Goal: Communication & Community: Ask a question

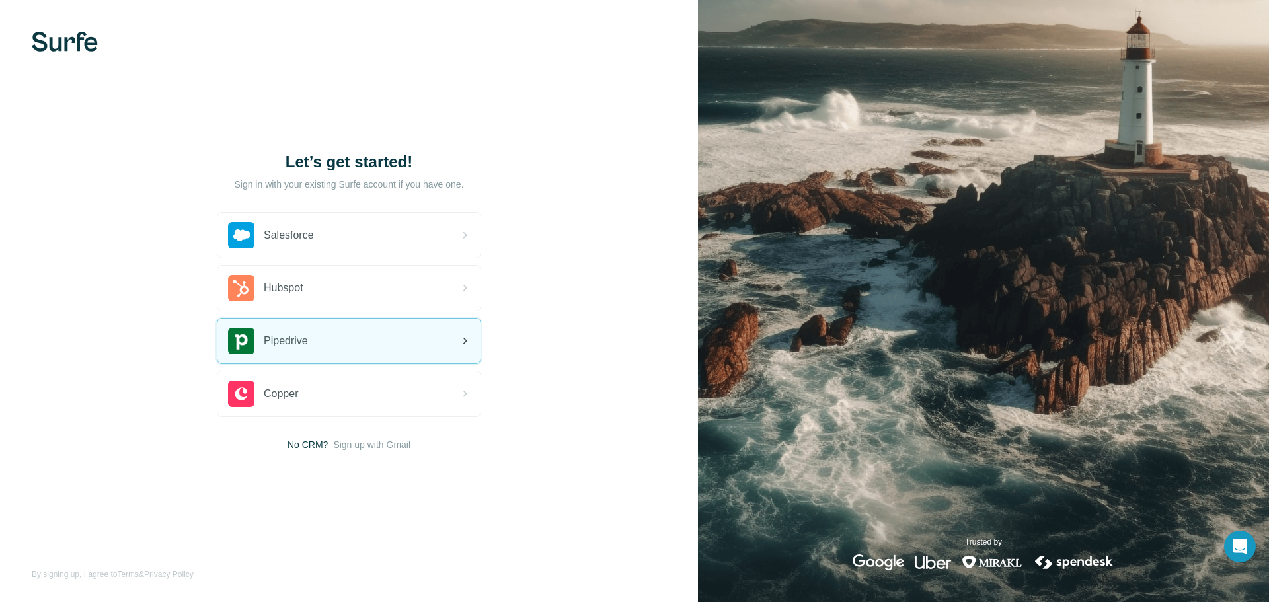
click at [400, 348] on div "Pipedrive" at bounding box center [348, 341] width 263 height 45
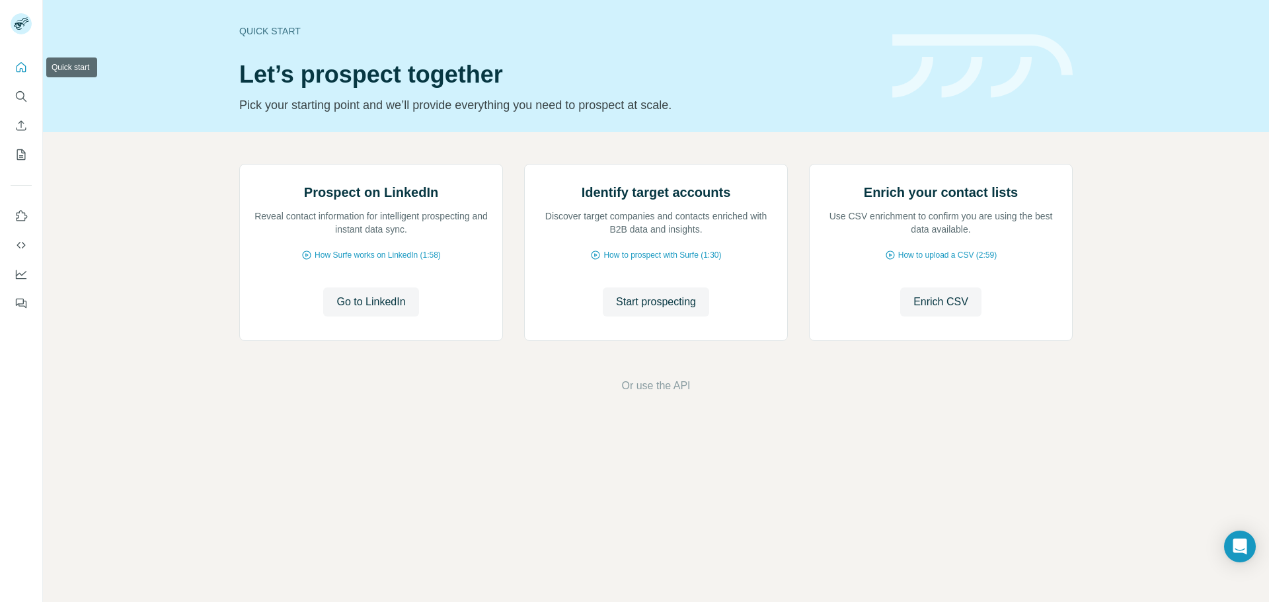
click at [25, 67] on icon "Quick start" at bounding box center [22, 67] width 10 height 10
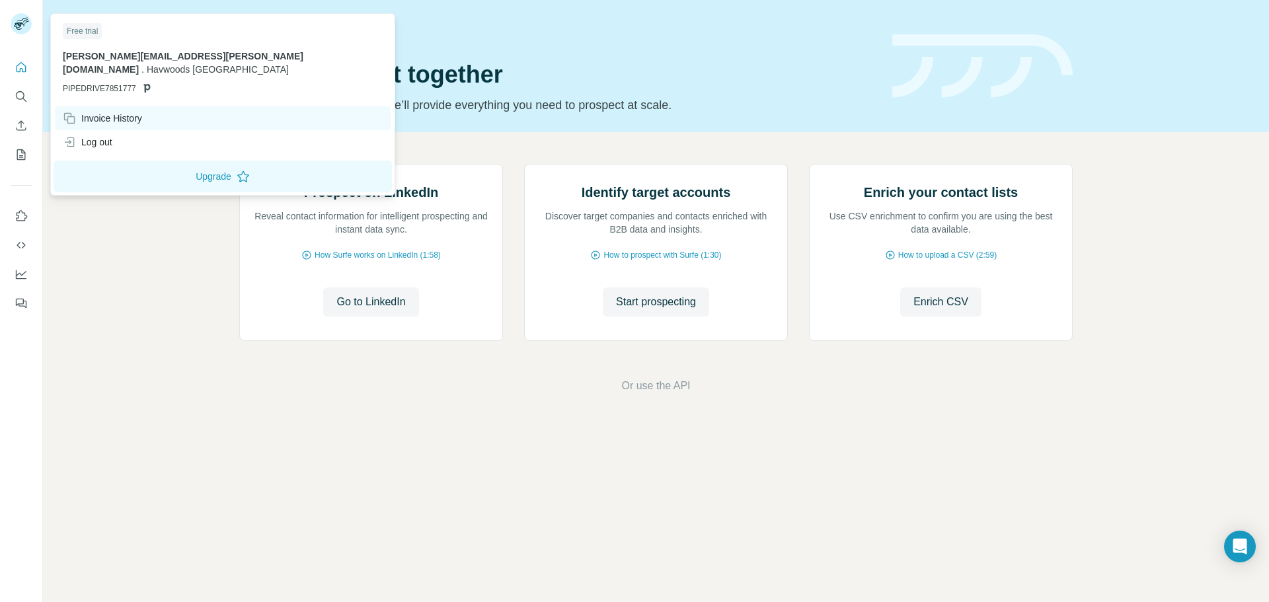
click at [104, 112] on div "Invoice History" at bounding box center [102, 118] width 79 height 13
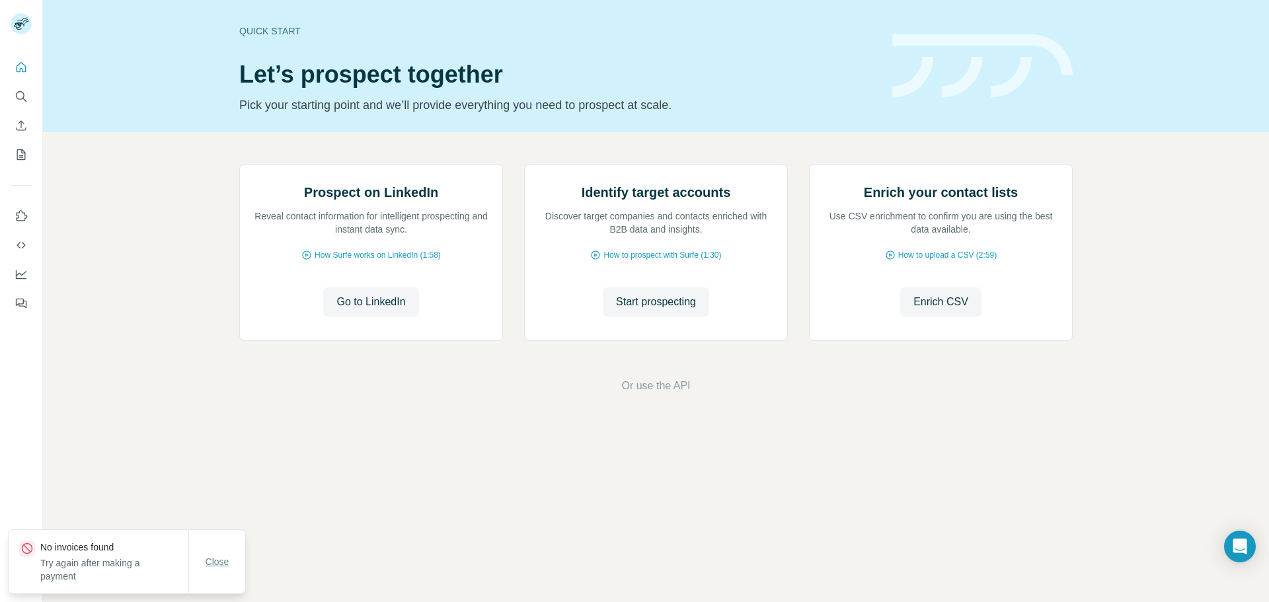
click at [217, 560] on span "Close" at bounding box center [218, 561] width 24 height 13
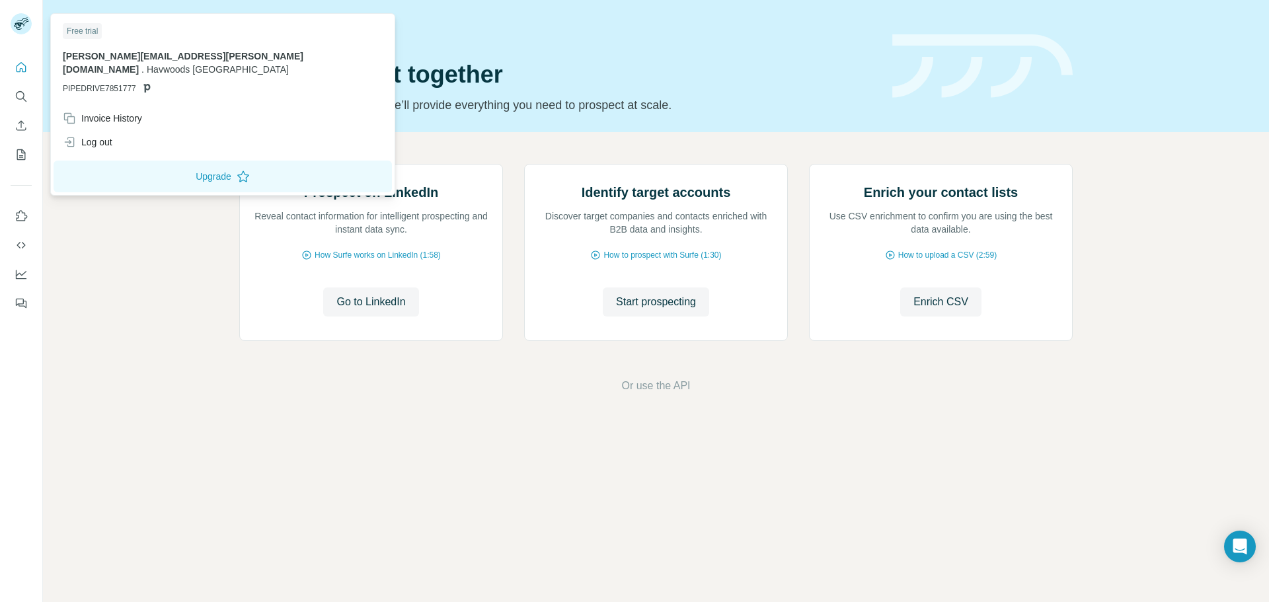
click at [174, 57] on span "alex.norris@havwoods.ie" at bounding box center [183, 63] width 241 height 24
click at [102, 135] on div "Log out" at bounding box center [88, 141] width 50 height 13
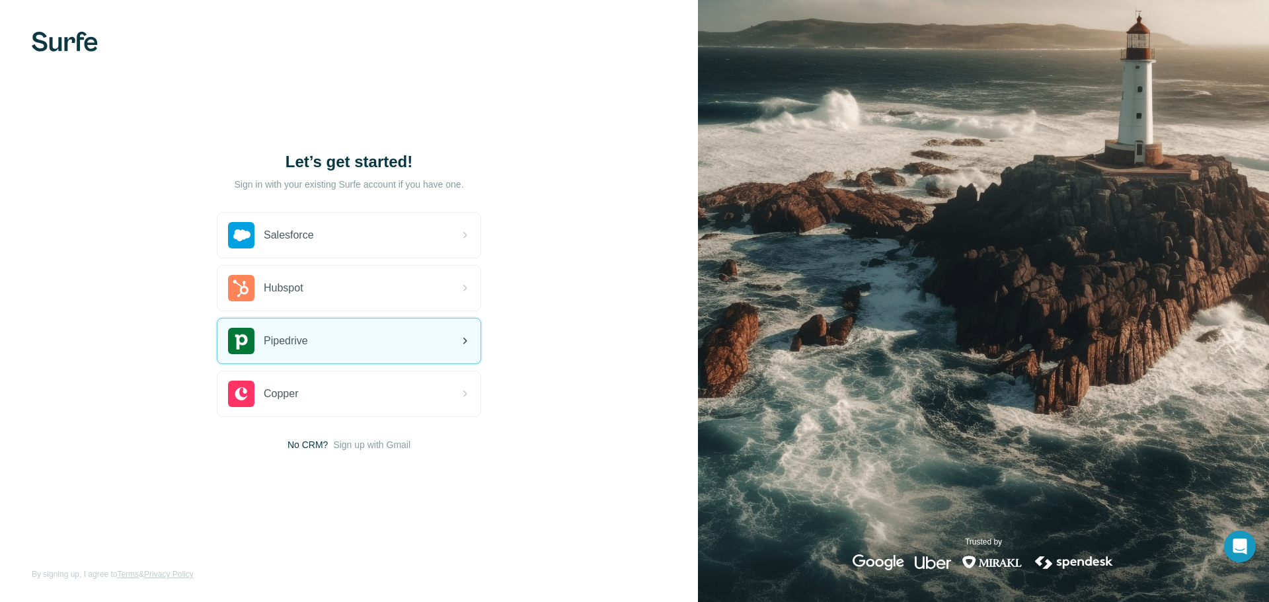
click at [350, 339] on div "Pipedrive" at bounding box center [348, 341] width 263 height 45
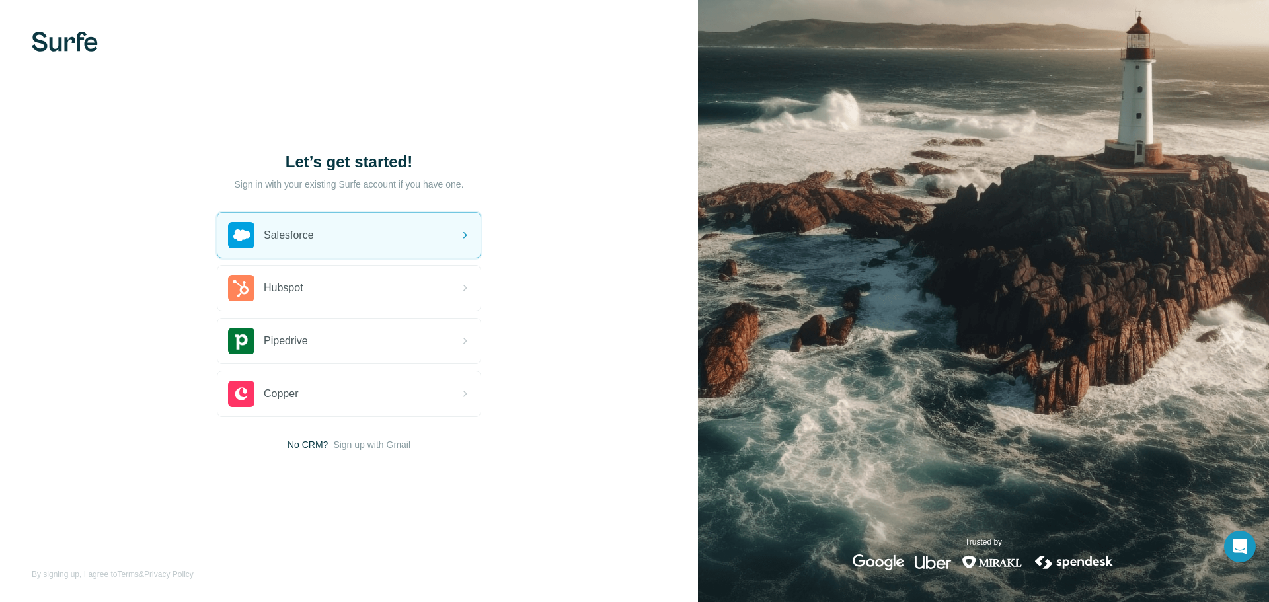
click at [105, 44] on div at bounding box center [349, 42] width 698 height 20
click at [83, 44] on img at bounding box center [65, 42] width 66 height 20
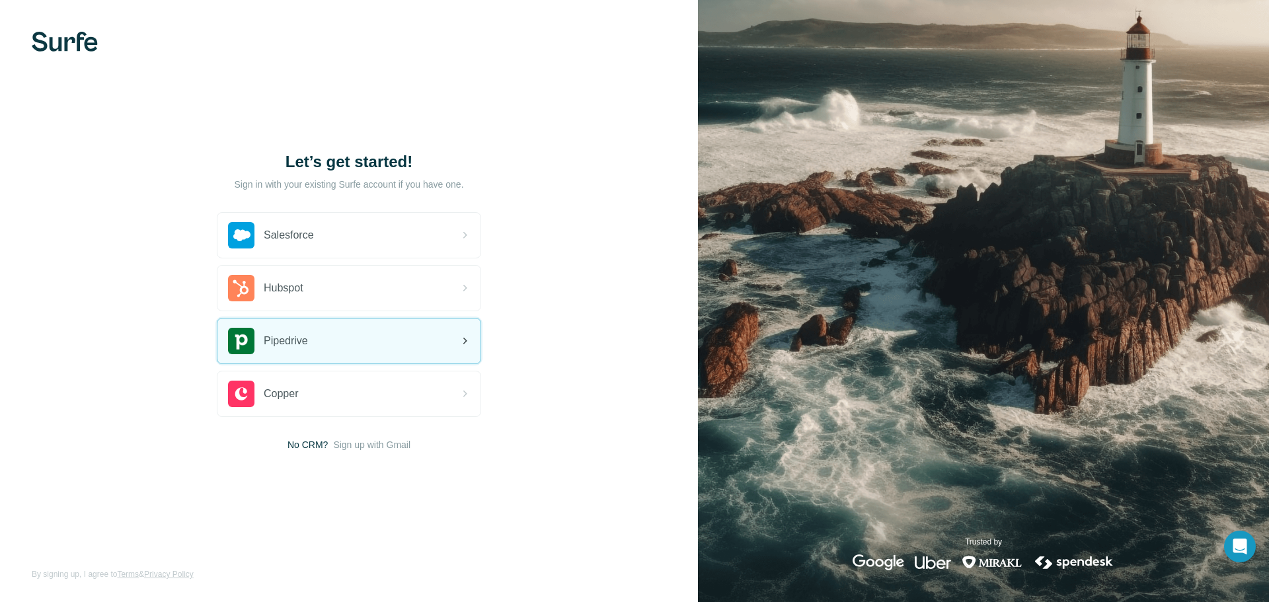
click at [396, 325] on div "Pipedrive" at bounding box center [348, 341] width 263 height 45
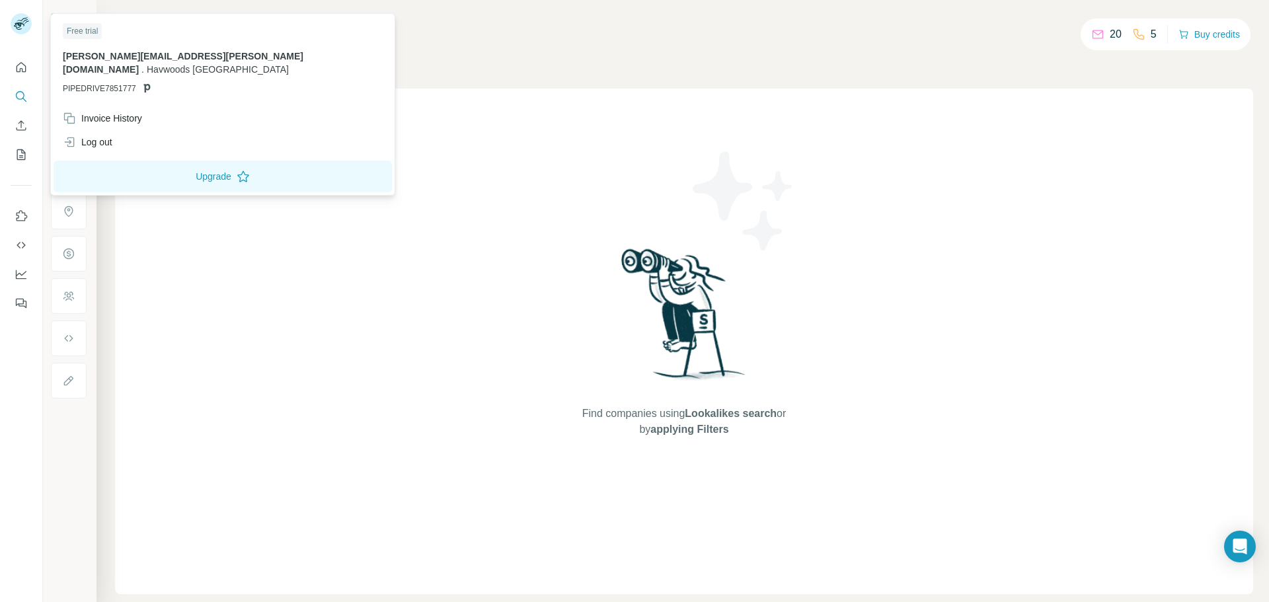
click at [172, 52] on span "alex.norris@havwoods.ie" at bounding box center [183, 63] width 241 height 24
click at [151, 138] on div "Log out" at bounding box center [223, 142] width 336 height 24
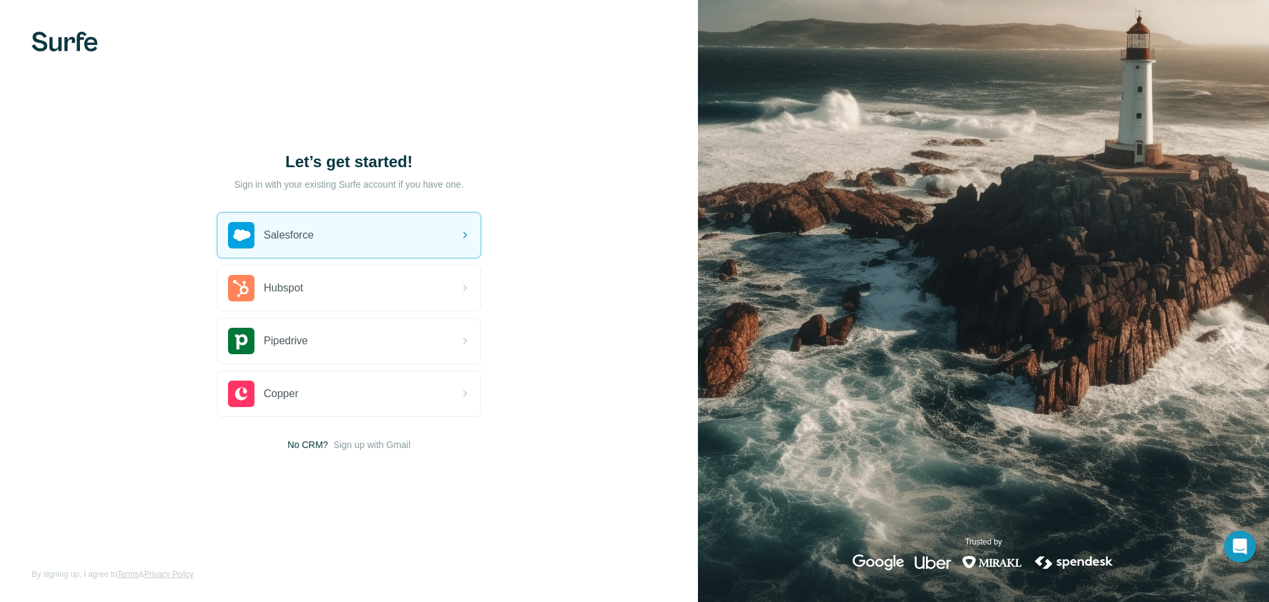
click at [308, 178] on p "Sign in with your existing Surfe account if you have one." at bounding box center [348, 184] width 229 height 13
click at [257, 179] on p "Sign in with your existing Surfe account if you have one." at bounding box center [348, 184] width 229 height 13
click at [346, 164] on h1 "Let’s get started!" at bounding box center [349, 161] width 264 height 21
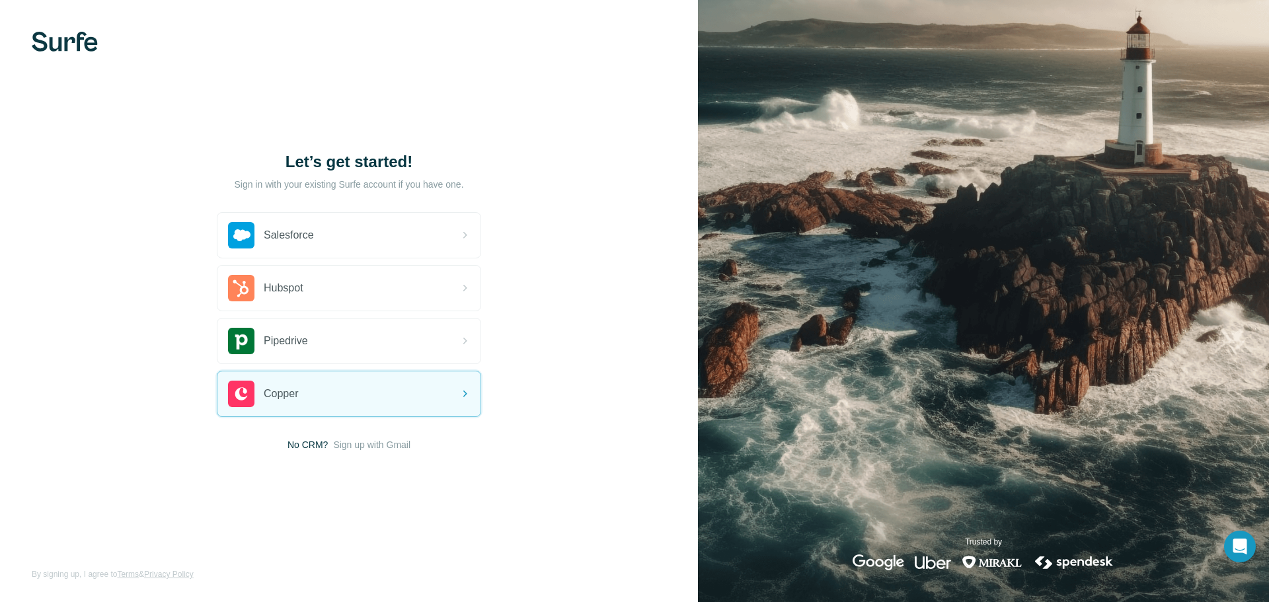
drag, startPoint x: 367, startPoint y: 494, endPoint x: 324, endPoint y: 494, distance: 43.0
click at [324, 494] on div "Let’s get started! Sign in with your existing Surfe account if you have one. Sa…" at bounding box center [349, 301] width 698 height 602
click at [369, 449] on span "Sign up with Gmail" at bounding box center [371, 444] width 77 height 13
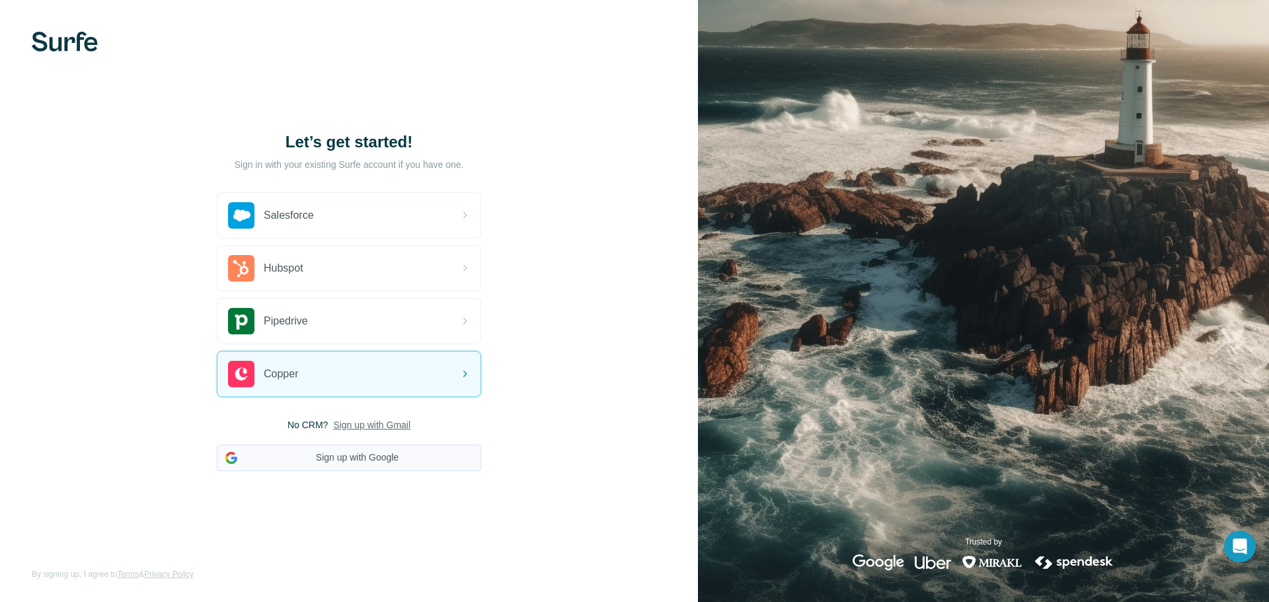
click at [356, 462] on button "Sign up with Google" at bounding box center [349, 458] width 264 height 26
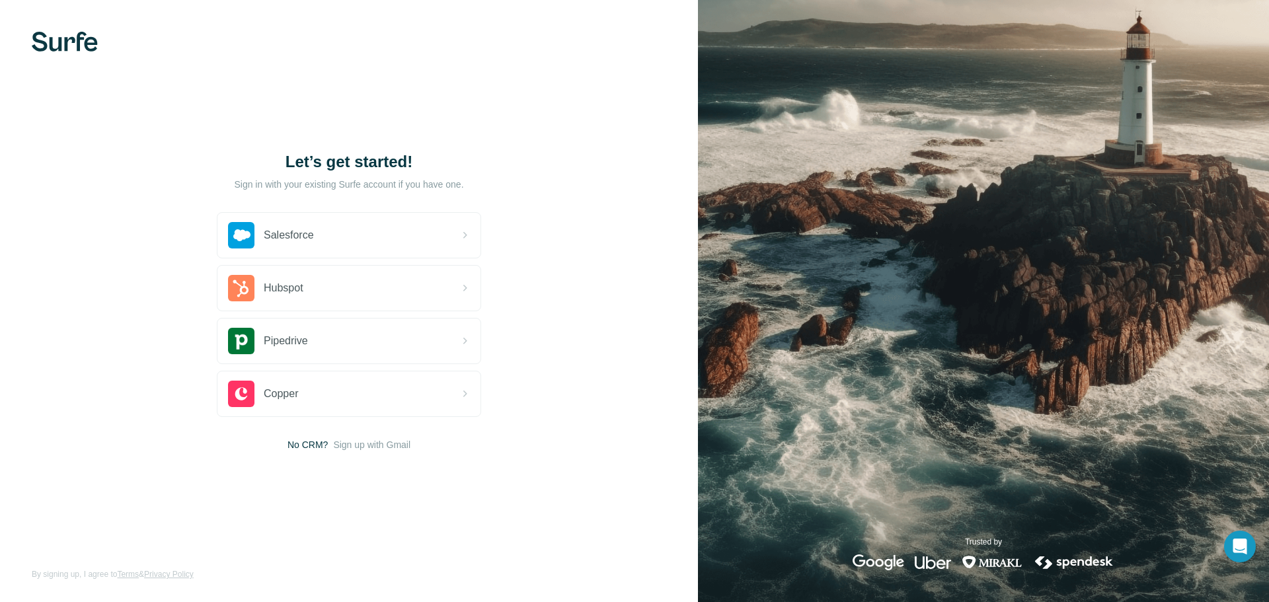
click at [67, 30] on div "Let’s get started! Sign in with your existing Surfe account if you have one. Sa…" at bounding box center [349, 301] width 698 height 602
click at [70, 45] on img at bounding box center [65, 42] width 66 height 20
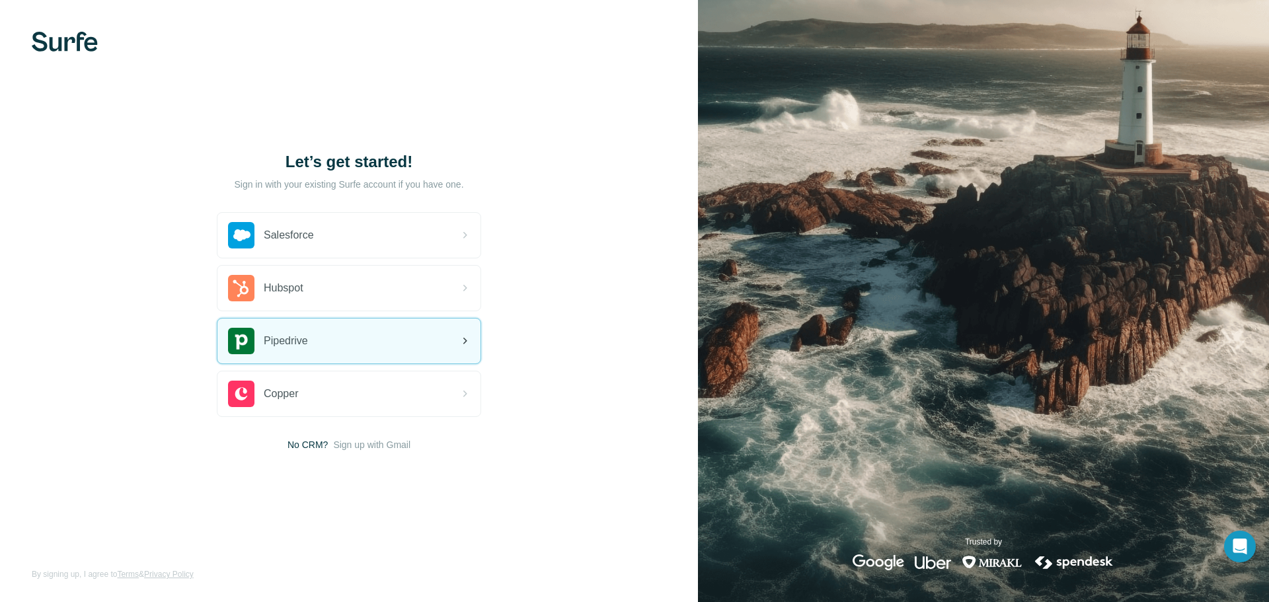
click at [347, 340] on div "Pipedrive" at bounding box center [348, 341] width 263 height 45
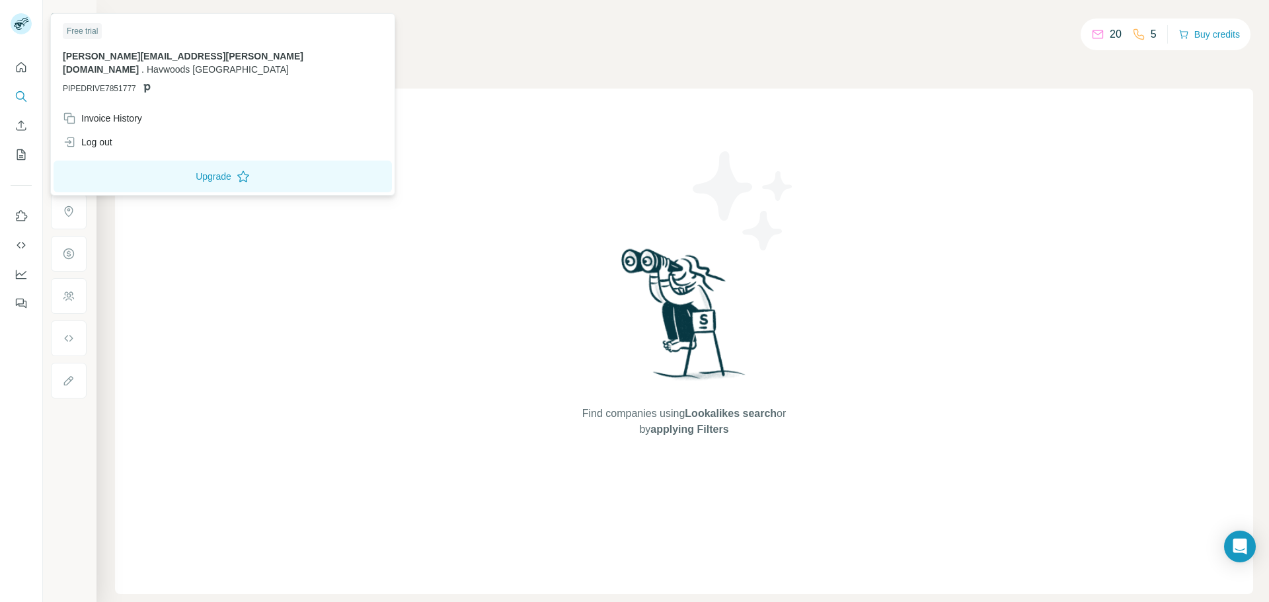
click at [204, 64] on span "Havwoods Ireland" at bounding box center [218, 69] width 142 height 11
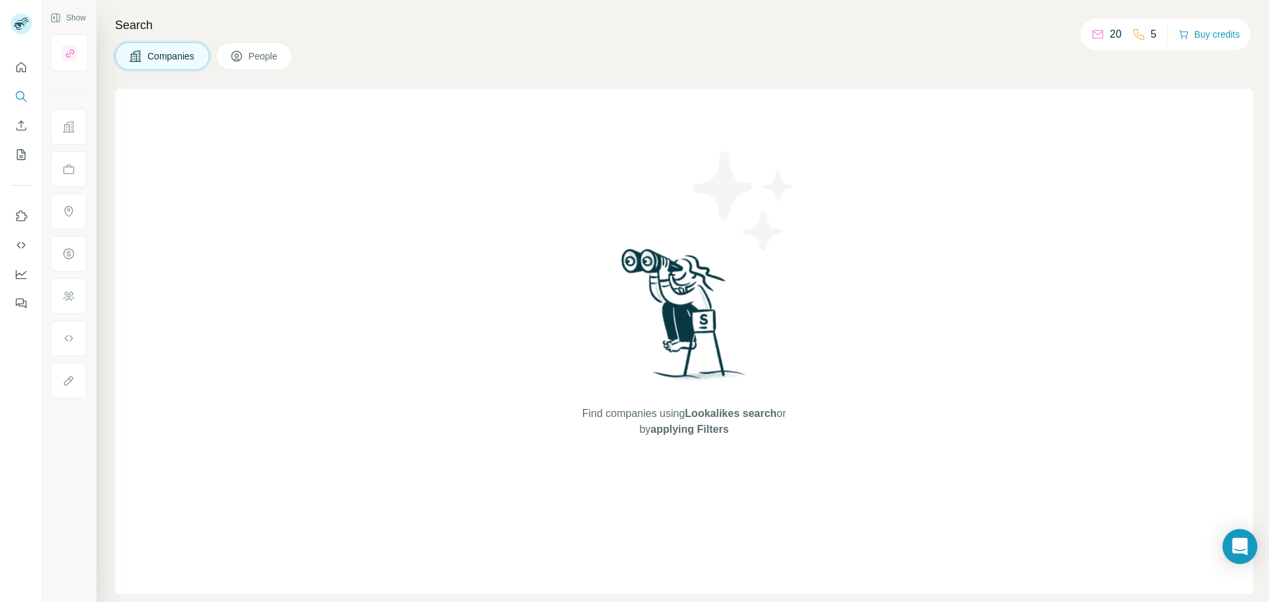
click at [1240, 531] on body "Show Search Companies People Find companies using Lookalikes search or by apply…" at bounding box center [634, 301] width 1269 height 602
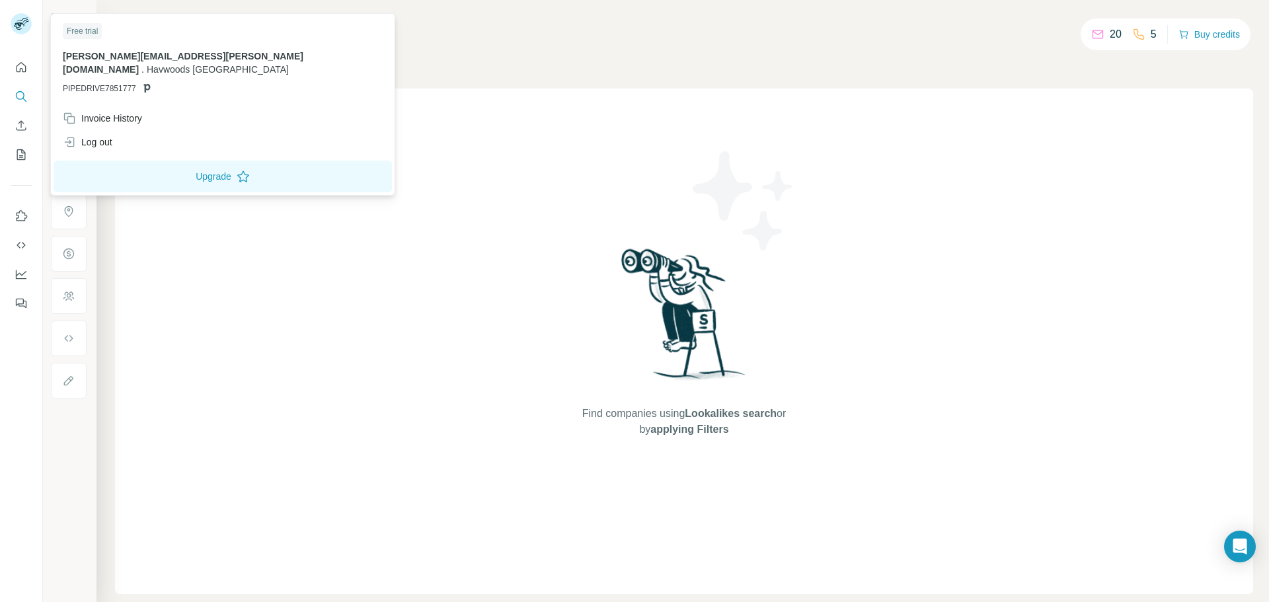
click at [23, 28] on rect at bounding box center [21, 23] width 21 height 21
drag, startPoint x: 171, startPoint y: 151, endPoint x: 147, endPoint y: 127, distance: 34.1
click at [147, 127] on div "Free trial alex.norris@havwoods.ie . Havwoods Ireland PIPEDRIVE7851777 Invoice …" at bounding box center [223, 105] width 338 height 176
click at [147, 130] on div "Log out" at bounding box center [223, 142] width 336 height 24
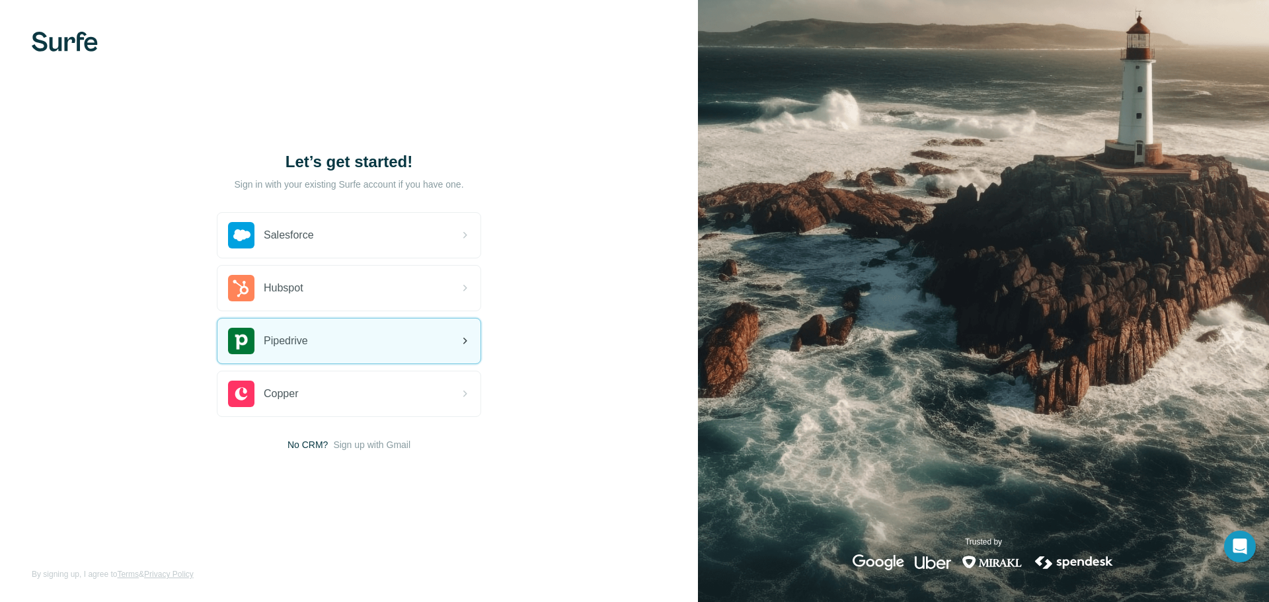
click at [308, 333] on span "Pipedrive" at bounding box center [286, 341] width 44 height 16
click at [471, 342] on icon at bounding box center [465, 341] width 16 height 16
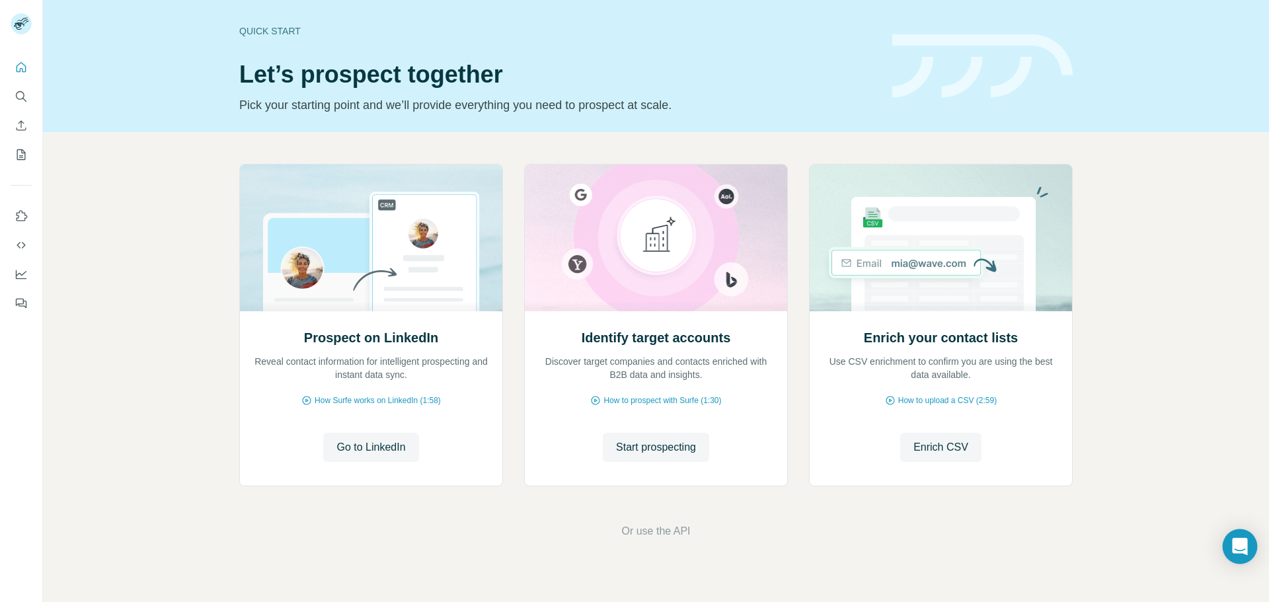
click at [1228, 537] on div "Open Intercom Messenger" at bounding box center [1240, 546] width 35 height 35
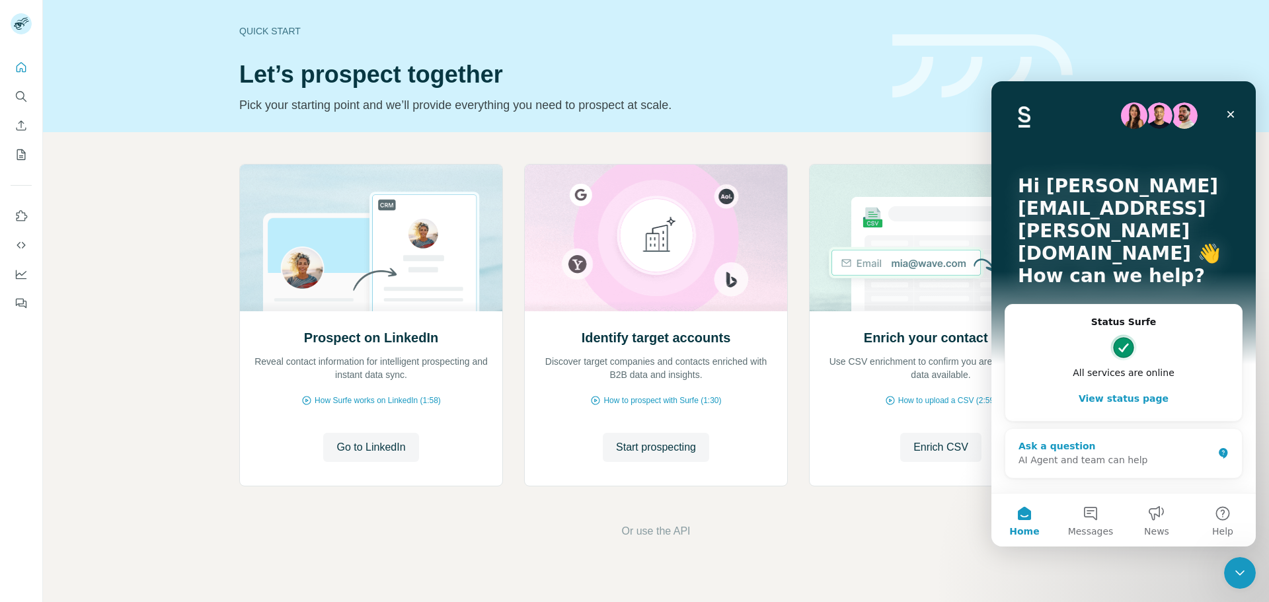
click at [1088, 439] on div "Ask a question" at bounding box center [1115, 446] width 194 height 14
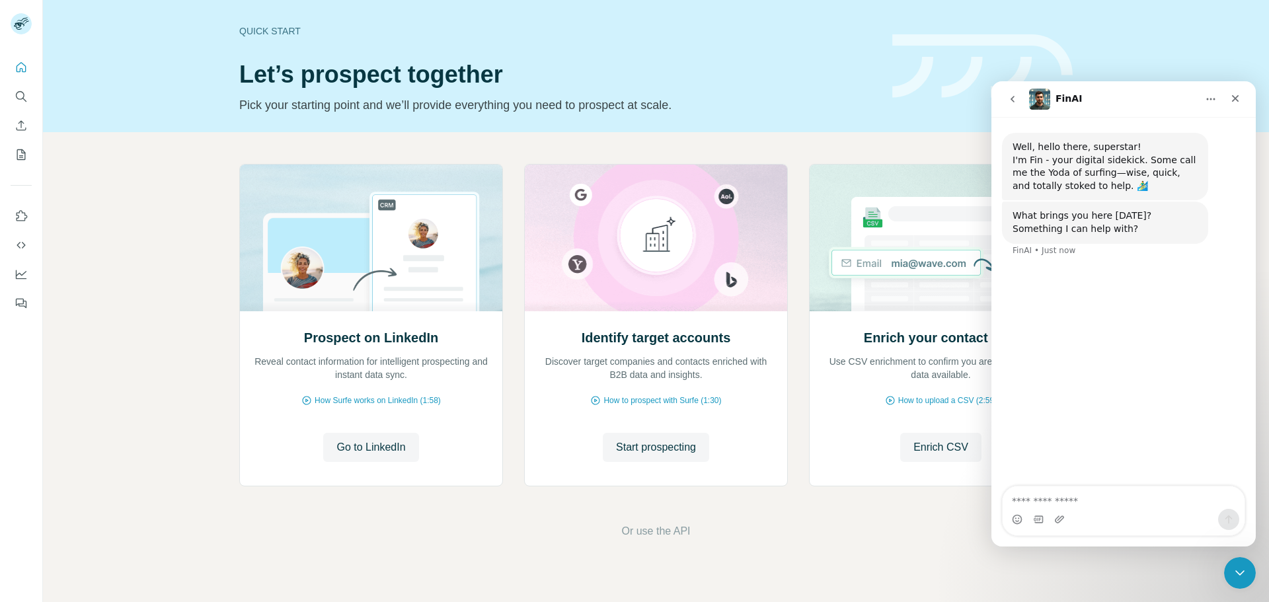
click at [1071, 494] on textarea "Ask a question…" at bounding box center [1123, 497] width 242 height 22
type textarea "**********"
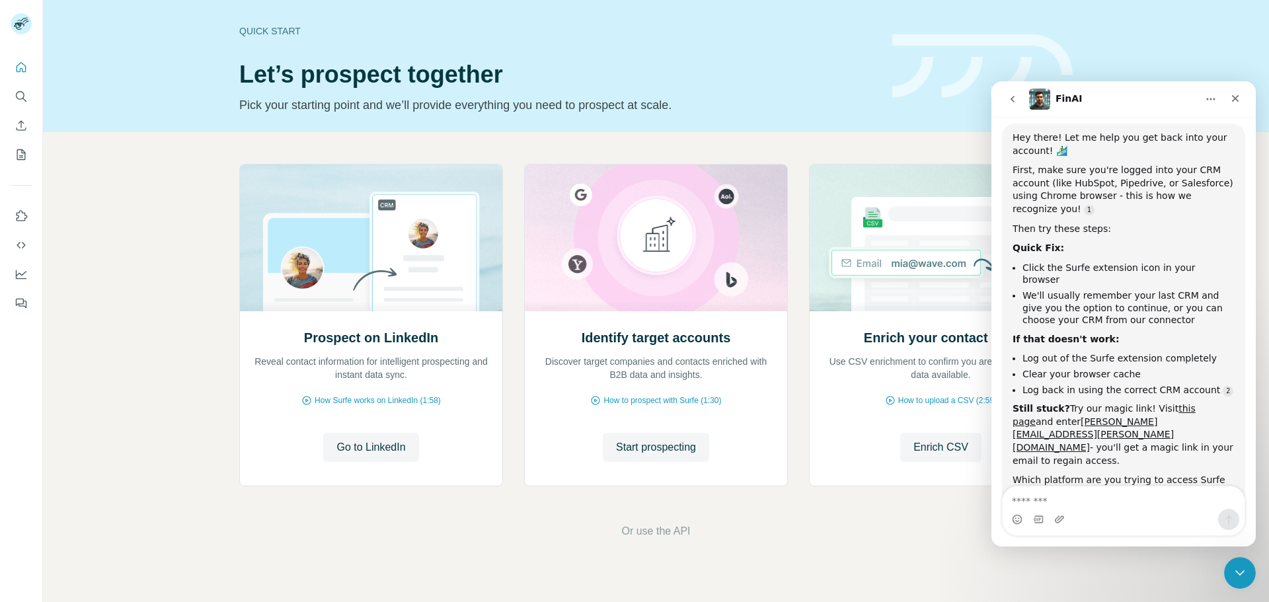
scroll to position [220, 0]
